Goal: Task Accomplishment & Management: Manage account settings

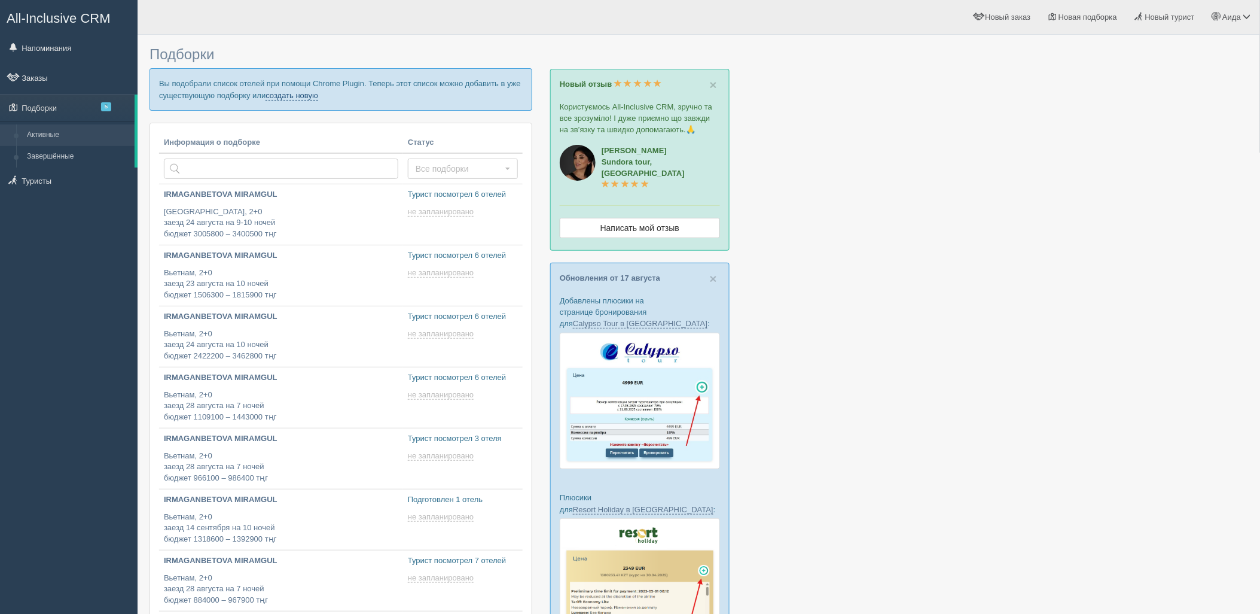
click at [304, 94] on link "создать новую" at bounding box center [291, 96] width 53 height 10
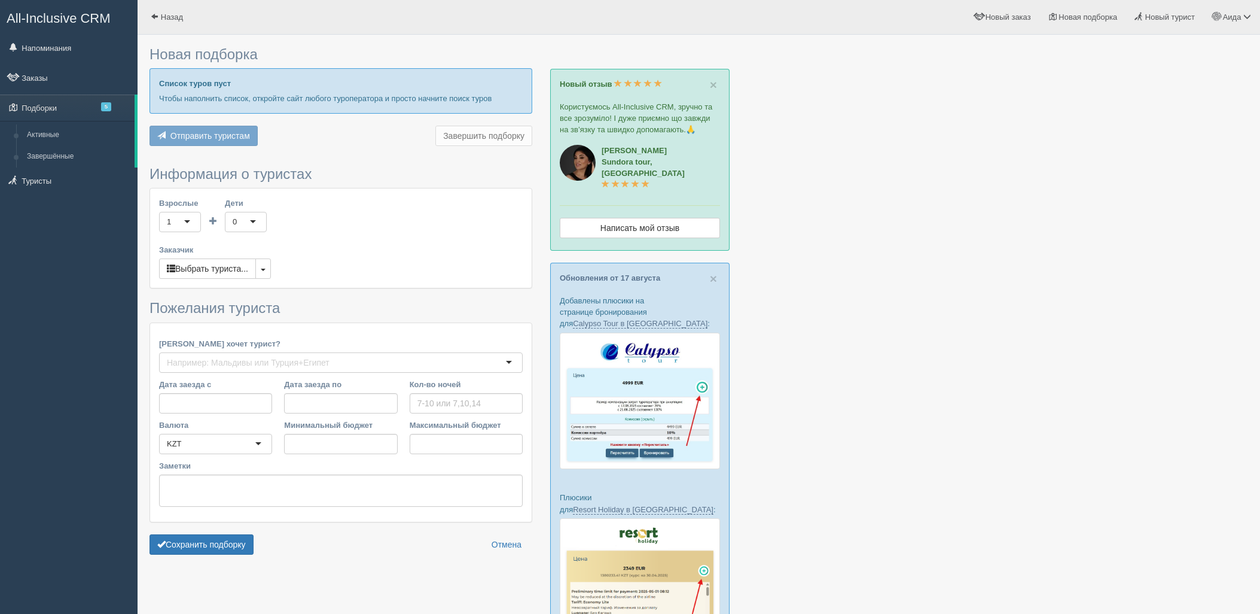
type input "6"
type input "1123100"
type input "5080200"
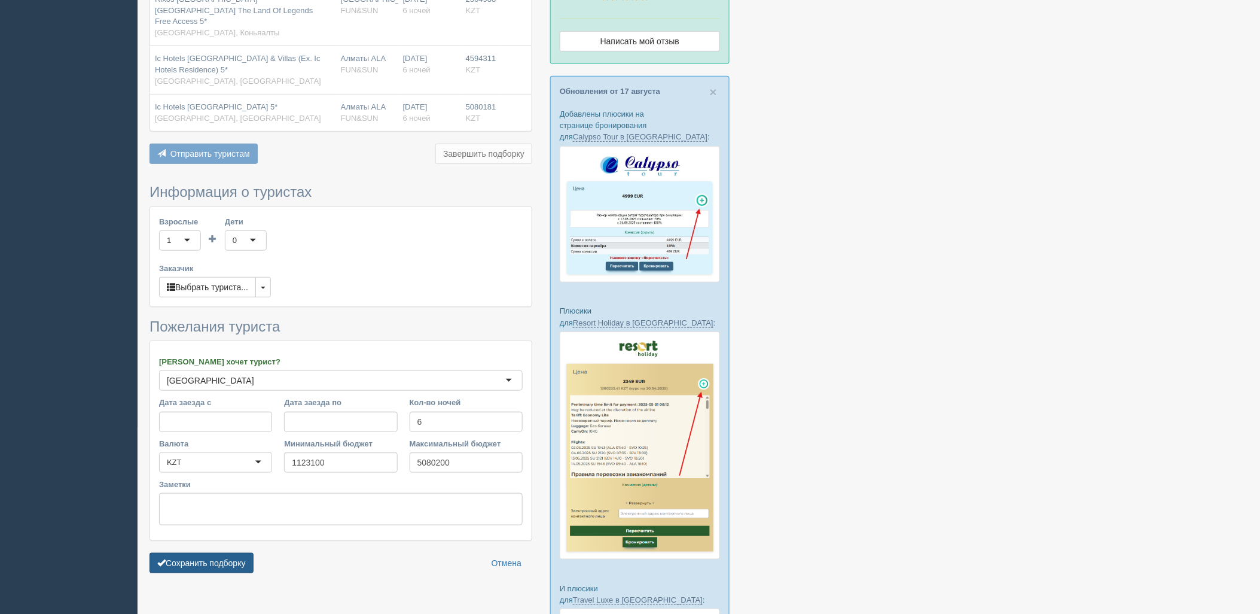
click at [249, 553] on button "Сохранить подборку" at bounding box center [201, 563] width 104 height 20
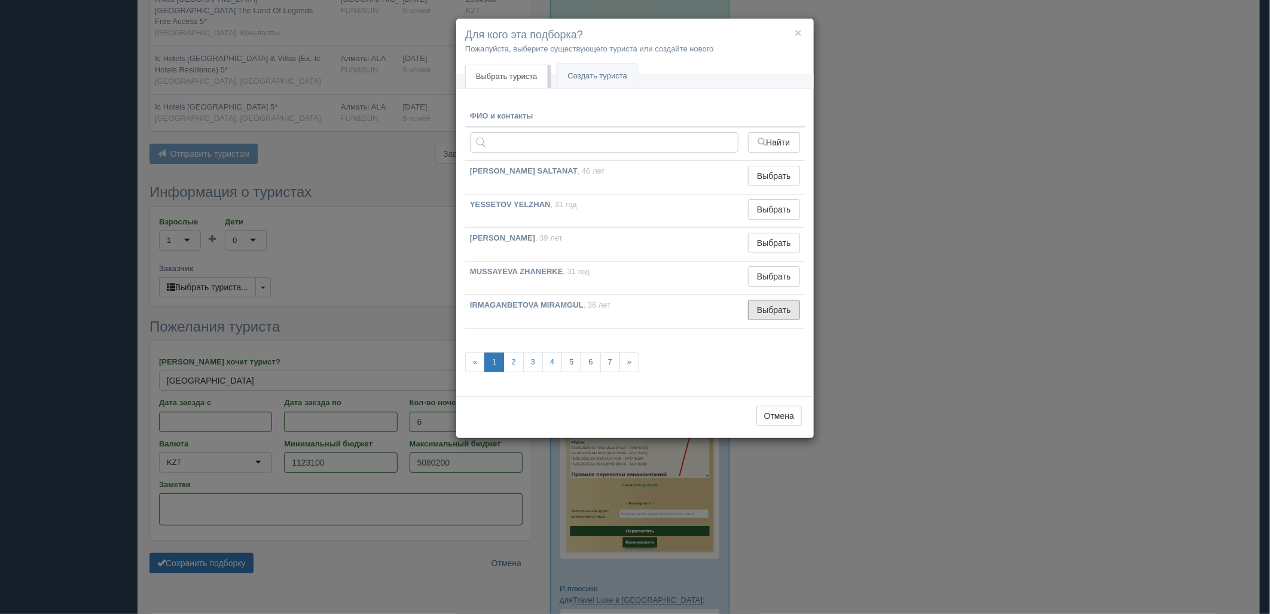
click at [774, 311] on button "Выбрать" at bounding box center [774, 310] width 52 height 20
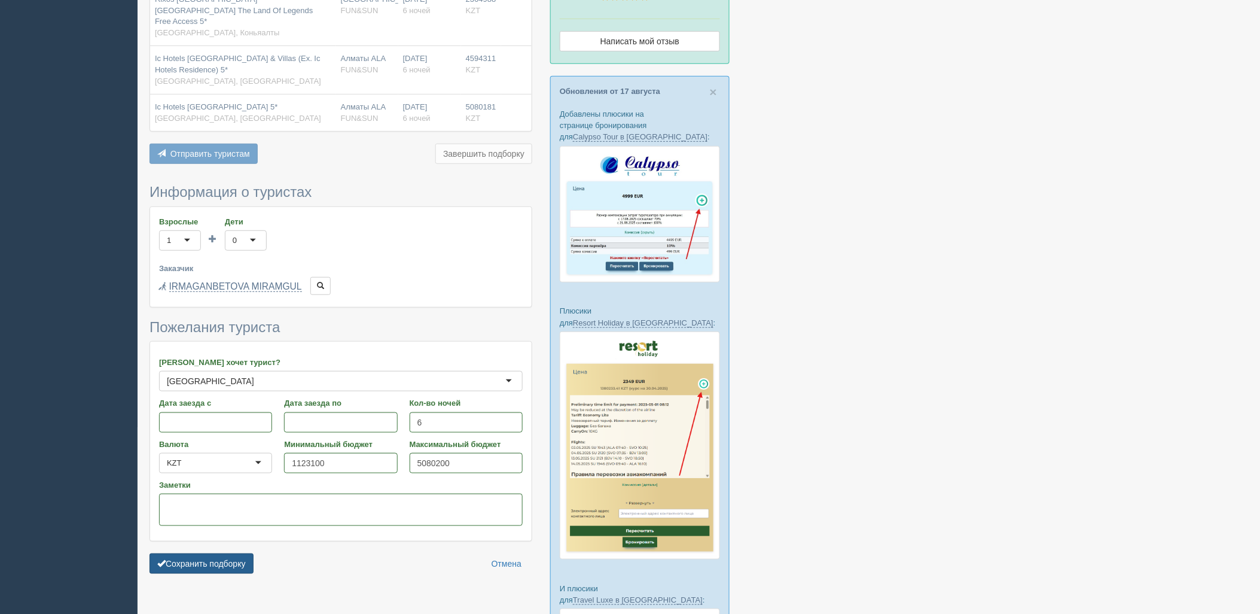
click at [204, 557] on button "Сохранить подборку" at bounding box center [201, 563] width 104 height 20
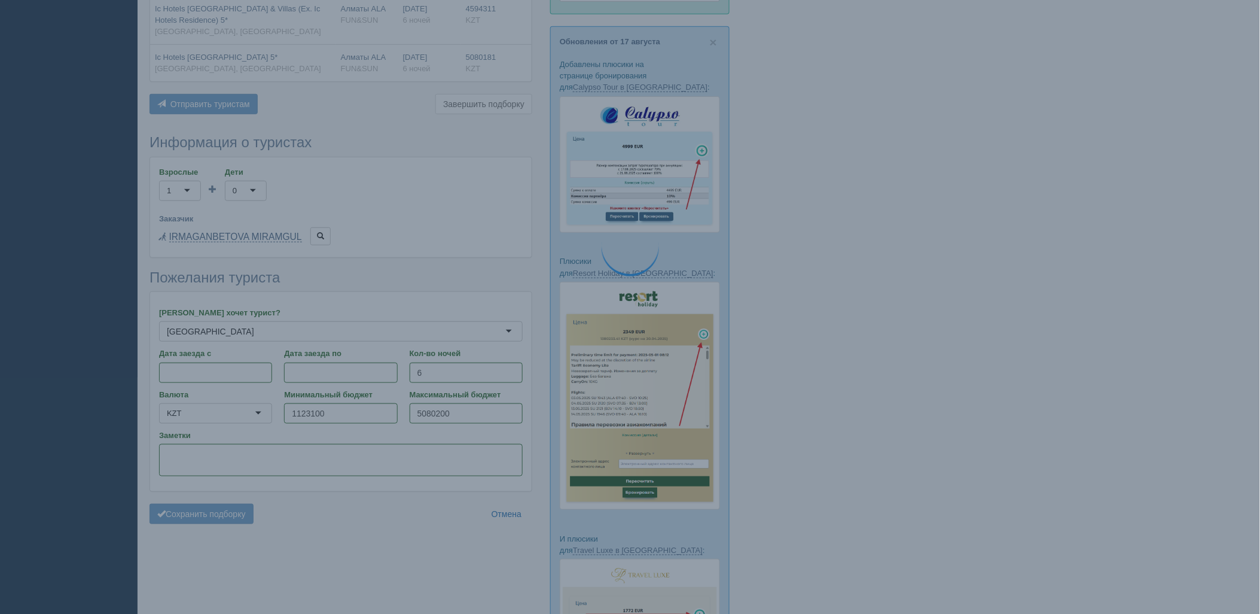
scroll to position [253, 0]
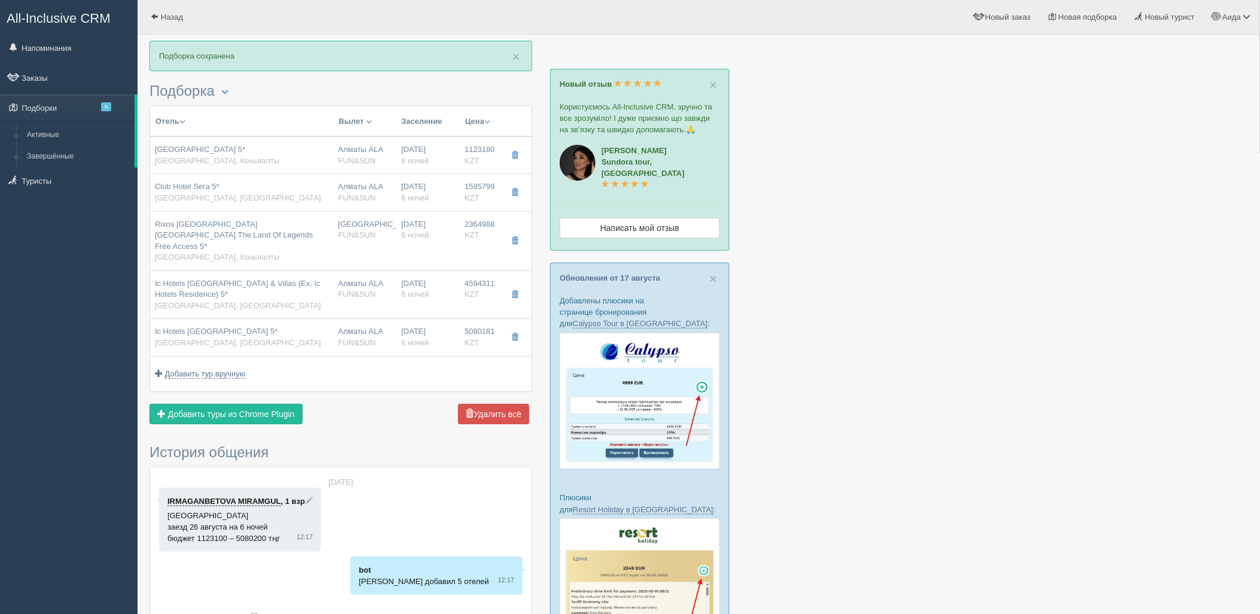
click at [0, 0] on span "Отправить туристу" at bounding box center [0, 0] width 0 height 0
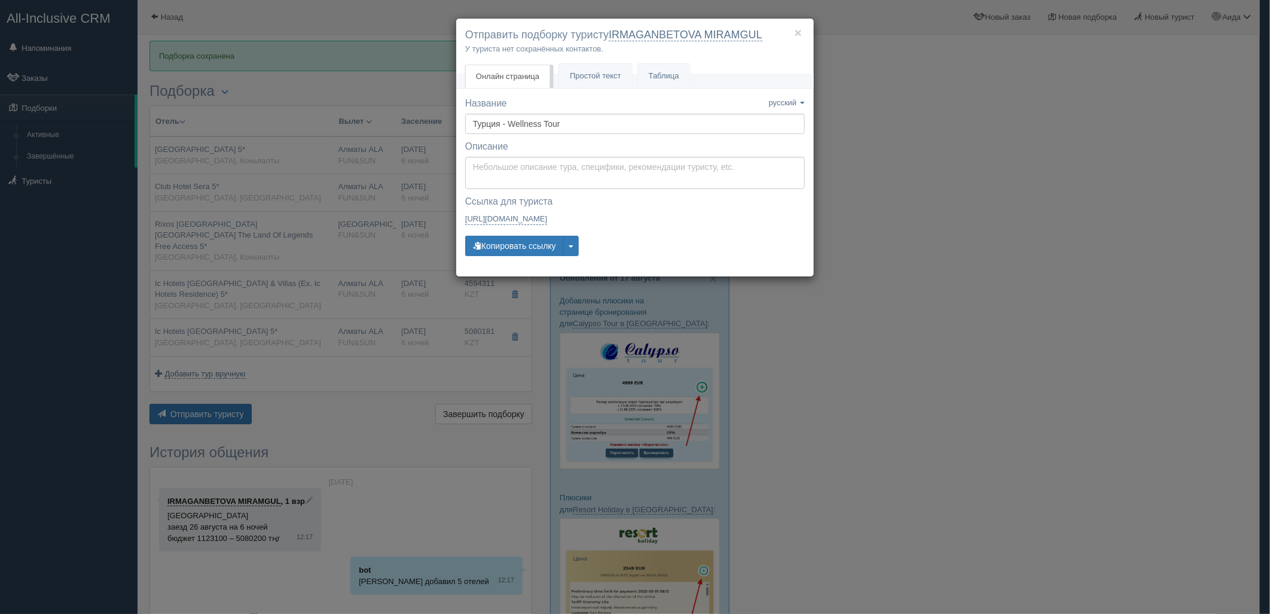
click at [490, 266] on div "Название Название сохранено русский english eesti latviešu polski українська ру…" at bounding box center [635, 182] width 340 height 170
click at [499, 255] on button "Копировать ссылку" at bounding box center [514, 246] width 99 height 20
click at [509, 243] on button "Копировать ссылку" at bounding box center [514, 246] width 99 height 20
click at [1025, 135] on div "× Отправить подборку туристу IRMAGANBETOVA MIRAMGUL У туриста нет сохранённых к…" at bounding box center [635, 307] width 1270 height 614
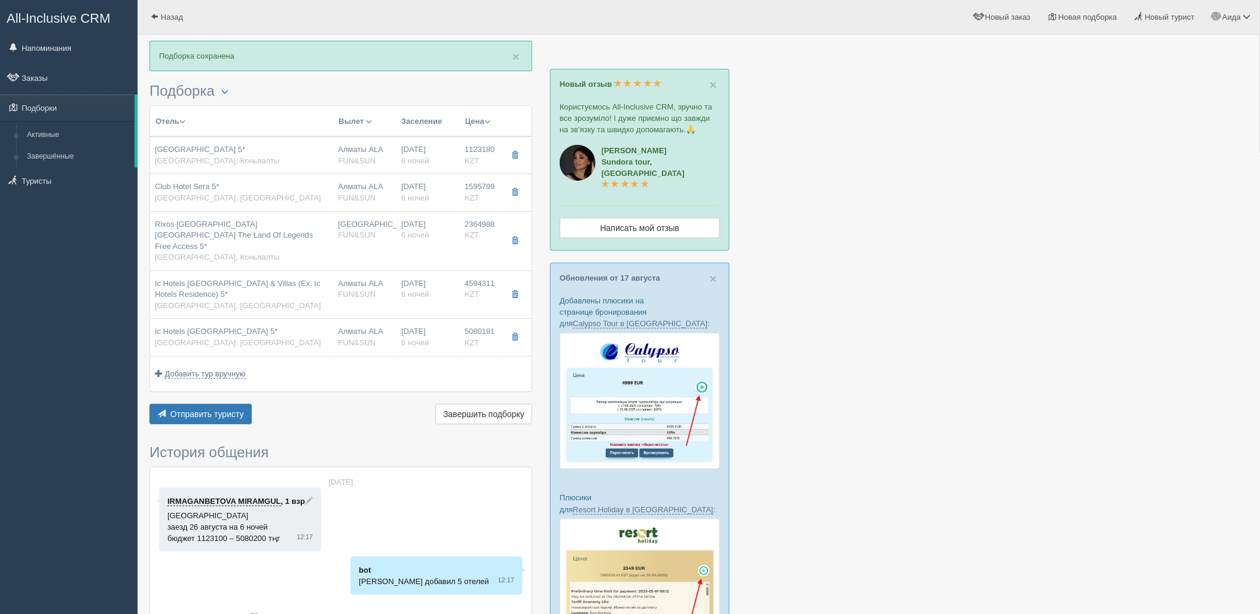
drag, startPoint x: 389, startPoint y: 162, endPoint x: 415, endPoint y: 164, distance: 25.8
click at [389, 162] on div "Алматы ALA FUN&SUN" at bounding box center [365, 155] width 54 height 22
type input "[GEOGRAPHIC_DATA] 5*"
type input "[URL][DOMAIN_NAME]"
type input "[GEOGRAPHIC_DATA]"
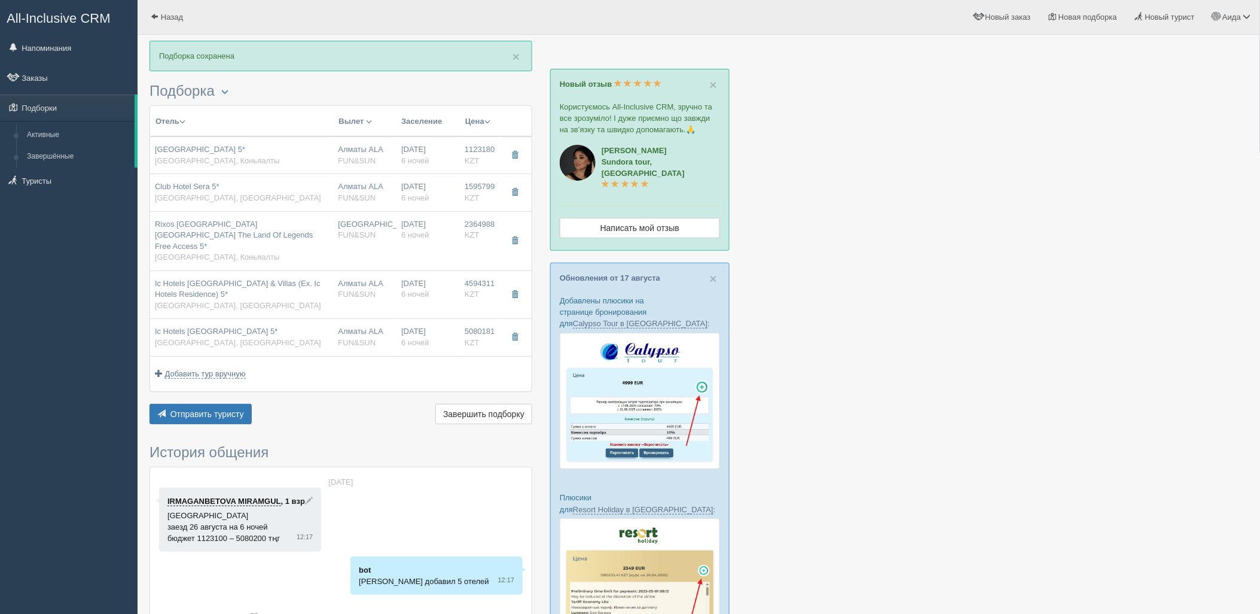
type input "Коньяалты"
type input "1123180.00"
type input "Алматы ALA"
type input "[PERSON_NAME]"
type input "06:55"
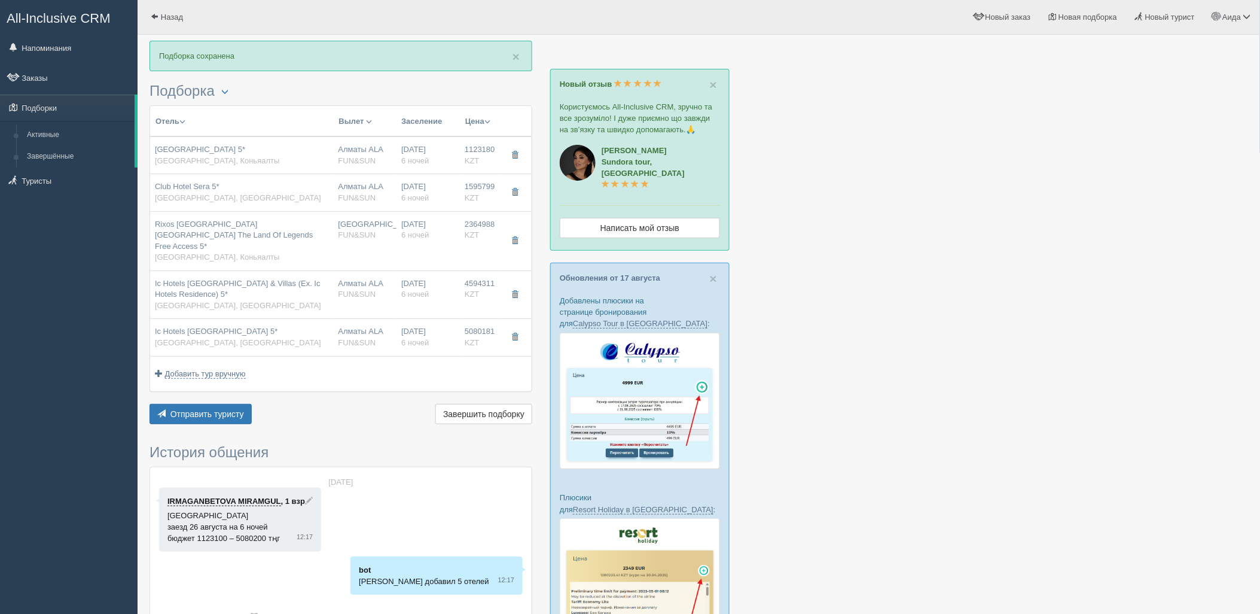
type input "10:50"
type input "Air Astana"
type input "13:40"
type input "20:50"
type input "6"
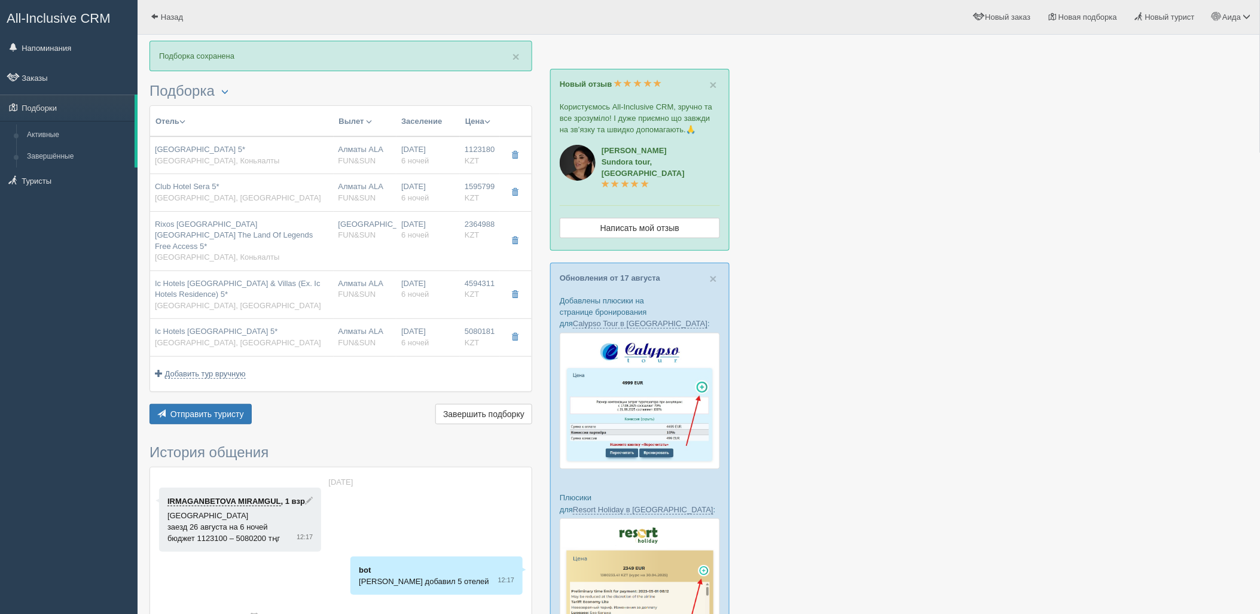
type input "standard"
type input "UAI - Ультра Все Включено"
type input "FUN&SUN"
type input "[URL][DOMAIN_NAME]"
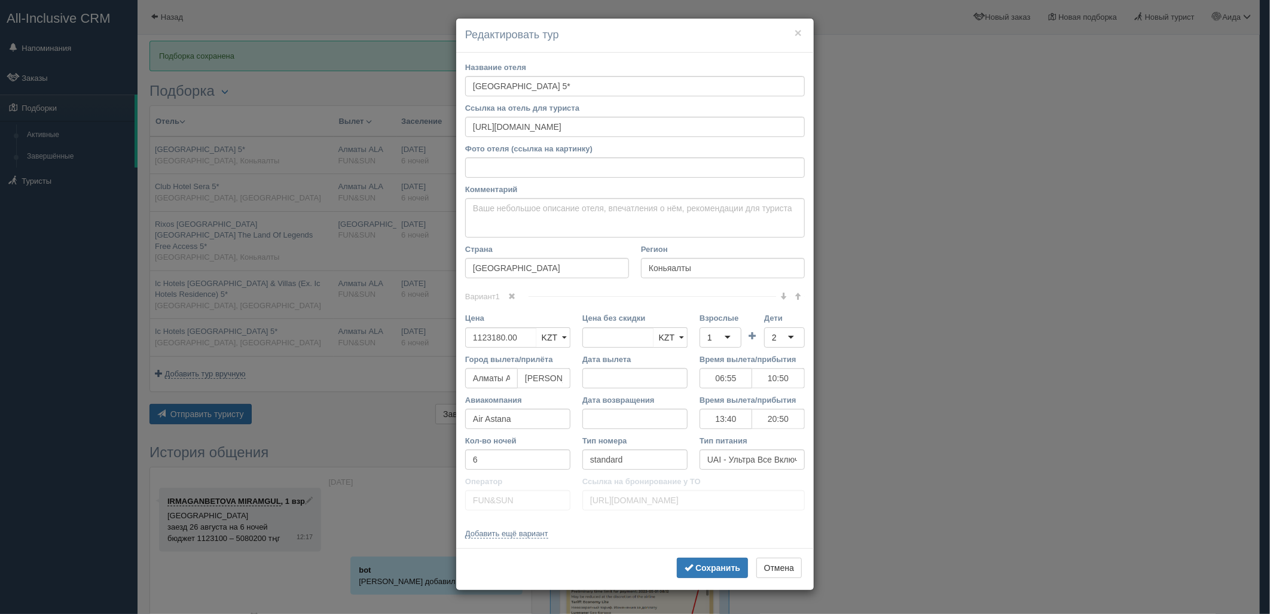
click at [1012, 192] on div "× Редактировать тур Название отеля [GEOGRAPHIC_DATA] 5* Ссылка на отель для тур…" at bounding box center [635, 307] width 1270 height 614
